Goal: Task Accomplishment & Management: Complete application form

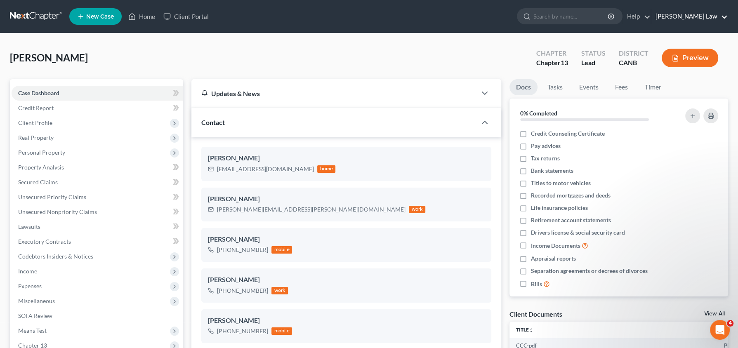
click at [697, 14] on link "[PERSON_NAME] Law" at bounding box center [689, 16] width 76 height 15
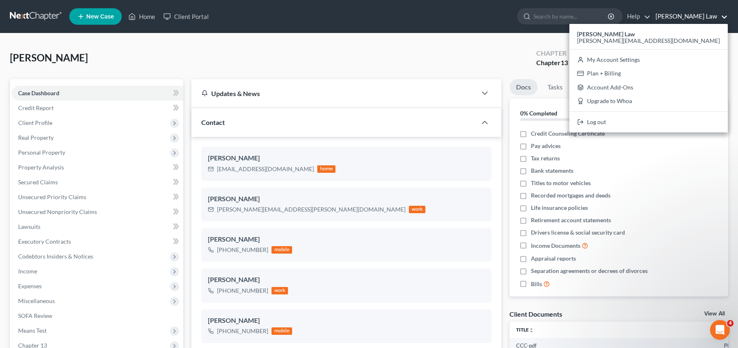
click at [619, 43] on div "Chapter Chapter 13 Status Lead District CANB Preview" at bounding box center [627, 57] width 202 height 29
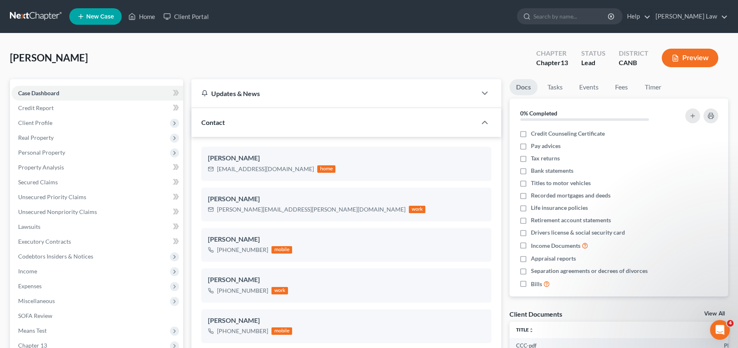
click at [699, 64] on button "Preview" at bounding box center [689, 58] width 56 height 19
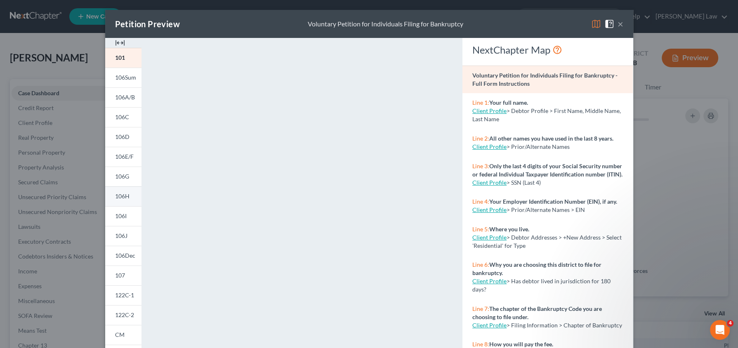
click at [121, 198] on span "106H" at bounding box center [122, 196] width 14 height 7
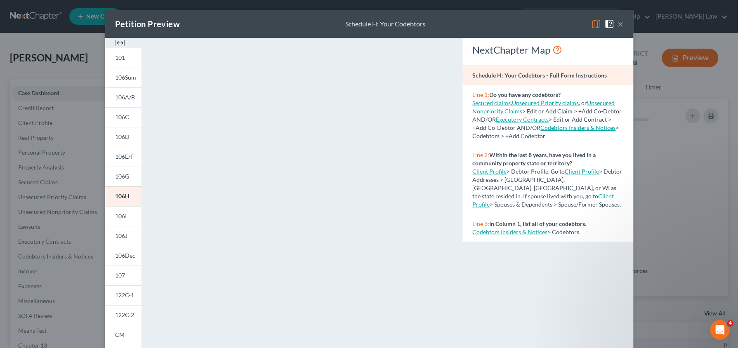
click at [490, 197] on link "Client Profile" at bounding box center [542, 200] width 141 height 15
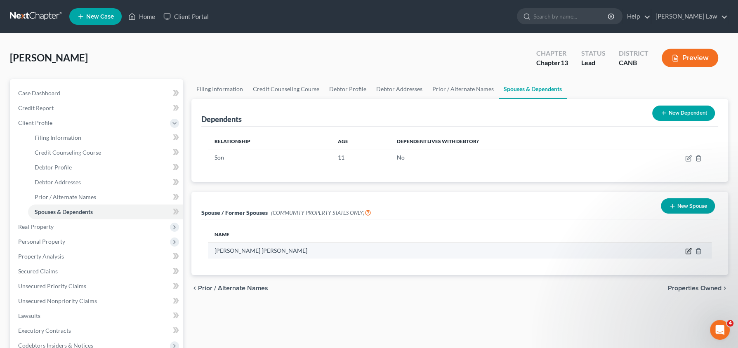
click at [688, 251] on icon "button" at bounding box center [689, 251] width 4 height 4
select select "3"
select select "13"
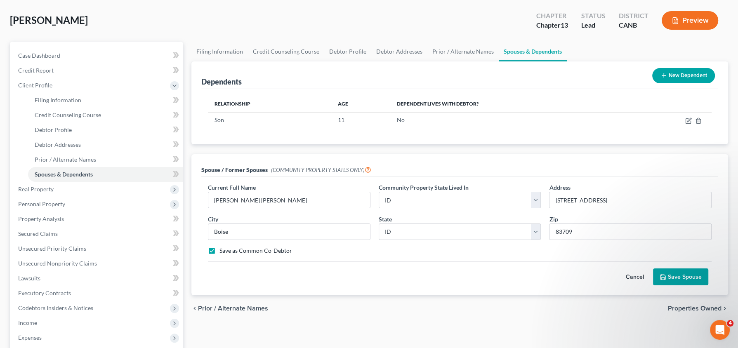
scroll to position [36, 0]
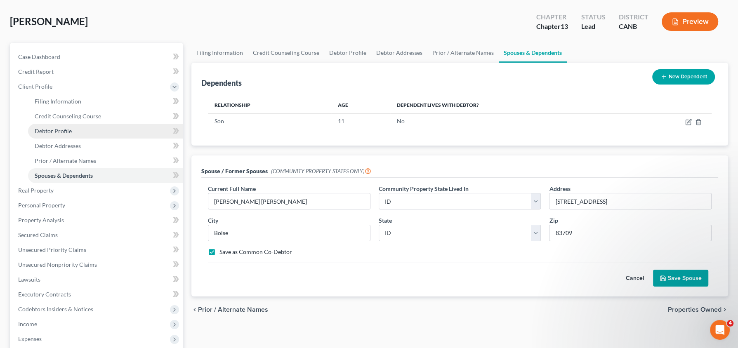
click at [72, 131] on link "Debtor Profile" at bounding box center [105, 131] width 155 height 15
select select "3"
select select "0"
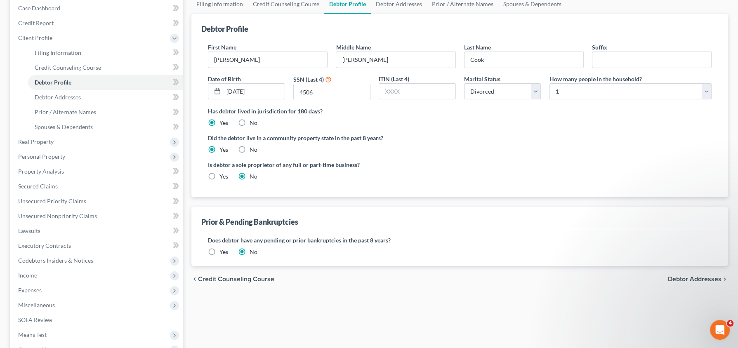
scroll to position [89, 0]
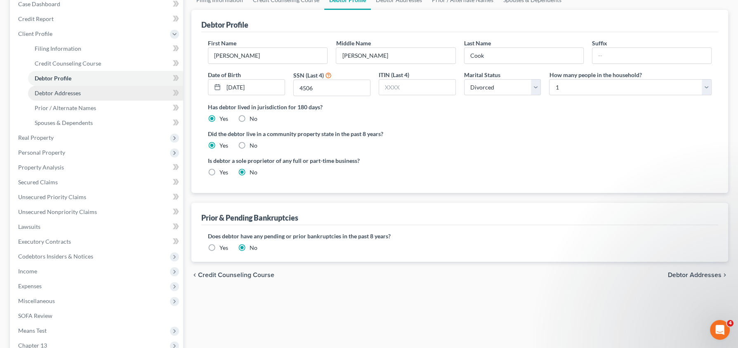
click at [67, 94] on span "Debtor Addresses" at bounding box center [58, 92] width 46 height 7
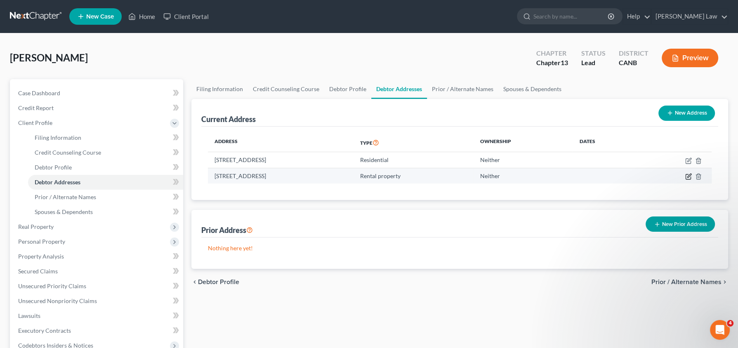
click at [686, 174] on icon "button" at bounding box center [688, 176] width 7 height 7
select select "13"
select select "0"
select select "1"
